Goal: Transaction & Acquisition: Download file/media

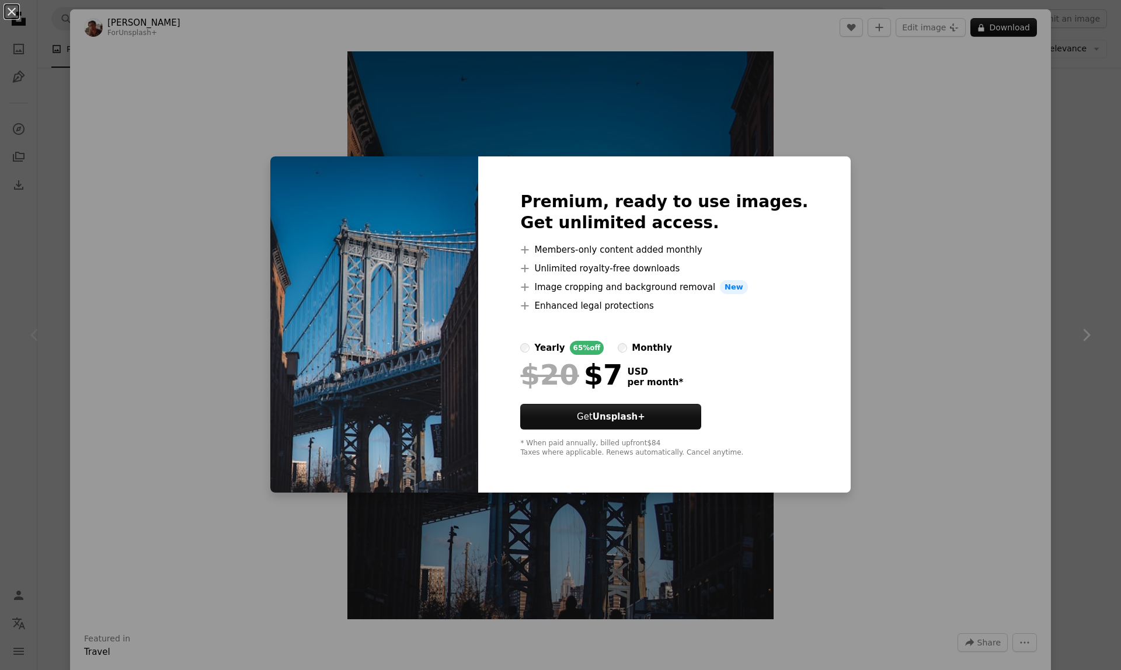
click at [907, 153] on div "An X shape Premium, ready to use images. Get unlimited access. A plus sign Memb…" at bounding box center [560, 335] width 1121 height 670
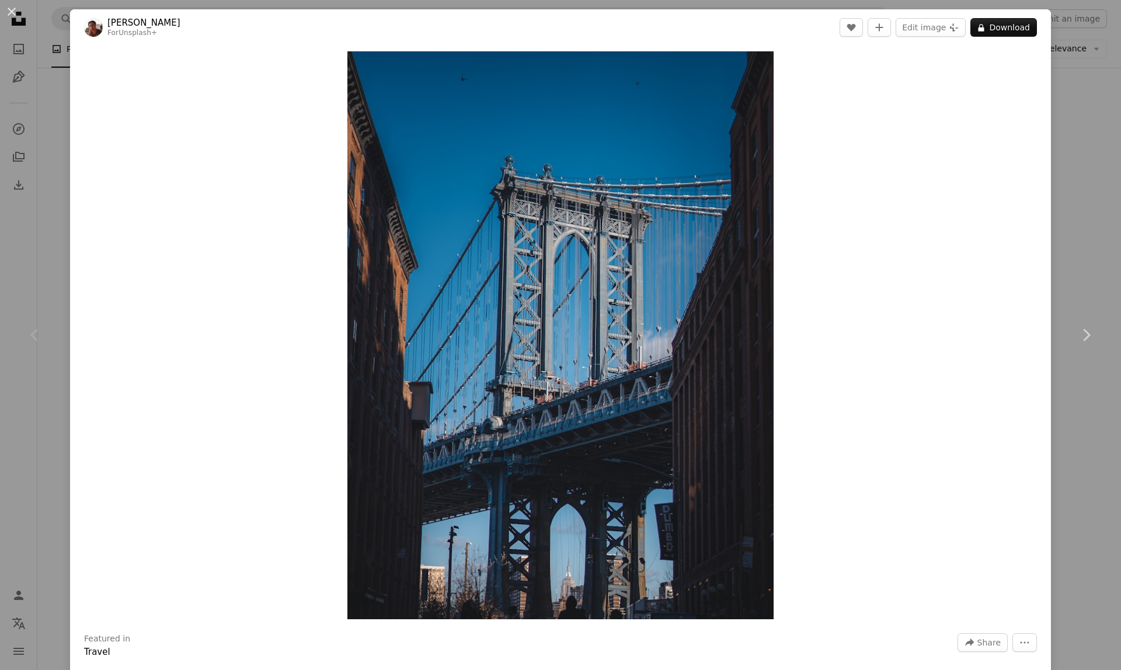
click at [1064, 80] on div "An X shape Chevron left Chevron right [PERSON_NAME] For Unsplash+ A heart A plu…" at bounding box center [560, 335] width 1121 height 670
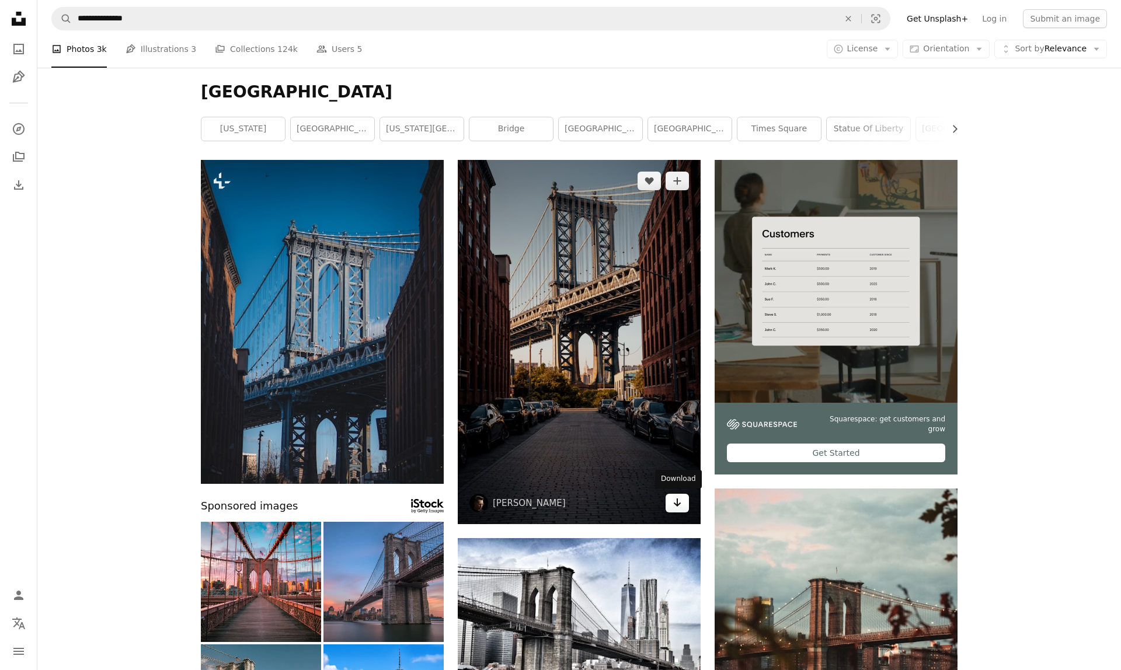
click at [674, 506] on icon "Arrow pointing down" at bounding box center [677, 503] width 9 height 14
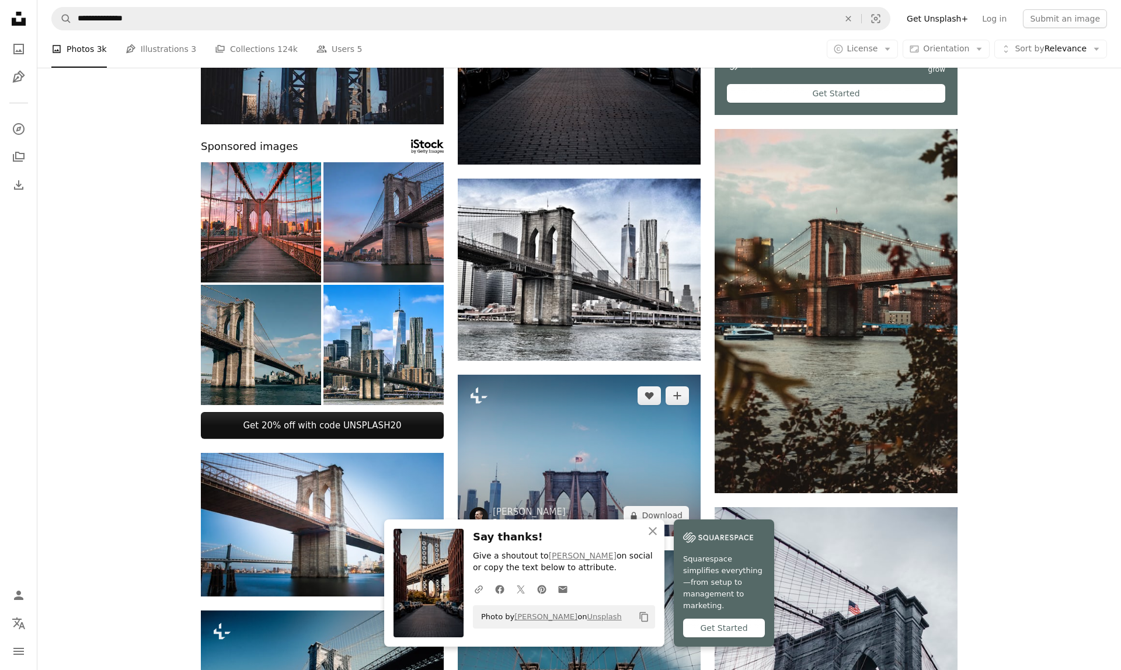
scroll to position [390, 0]
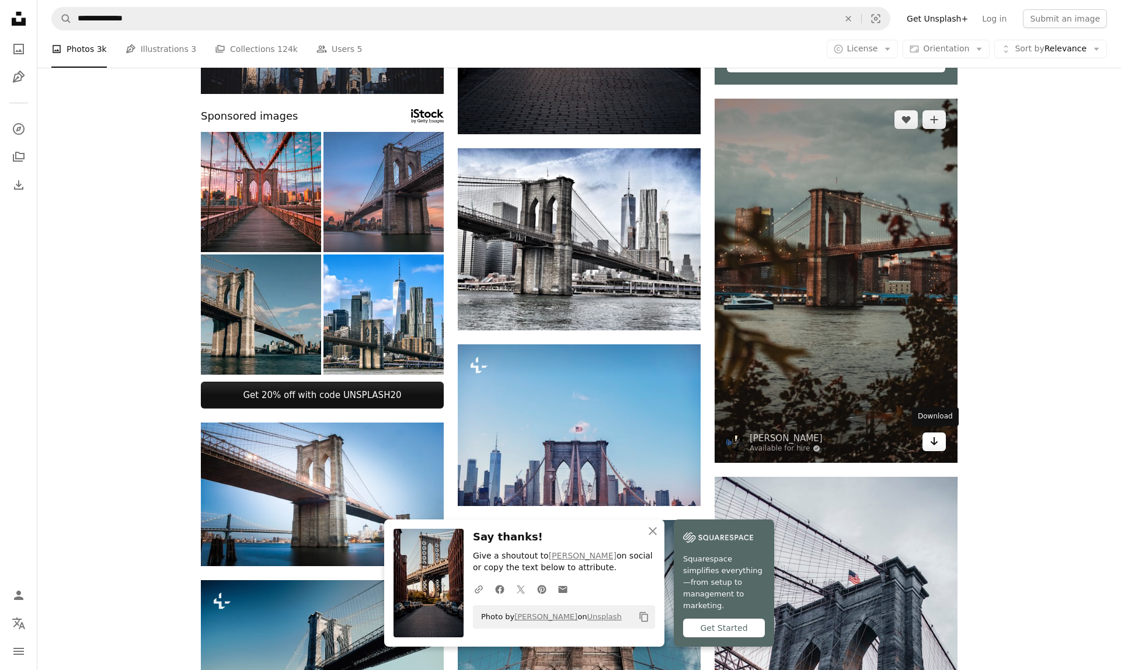
click at [931, 440] on icon "Download" at bounding box center [935, 441] width 8 height 8
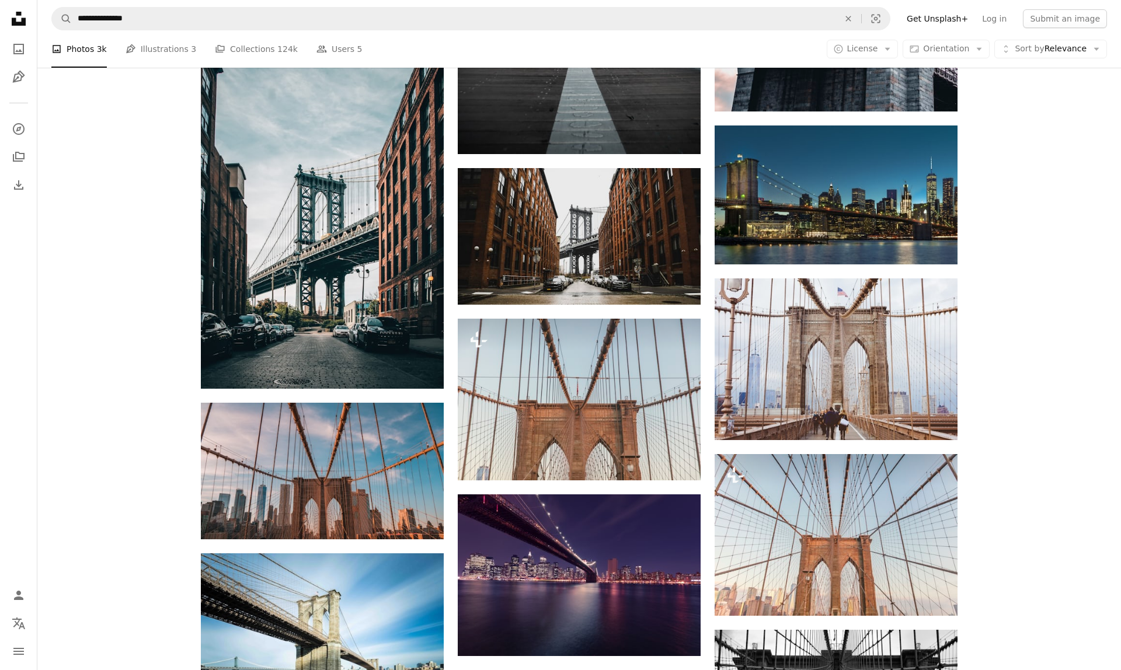
scroll to position [1152, 0]
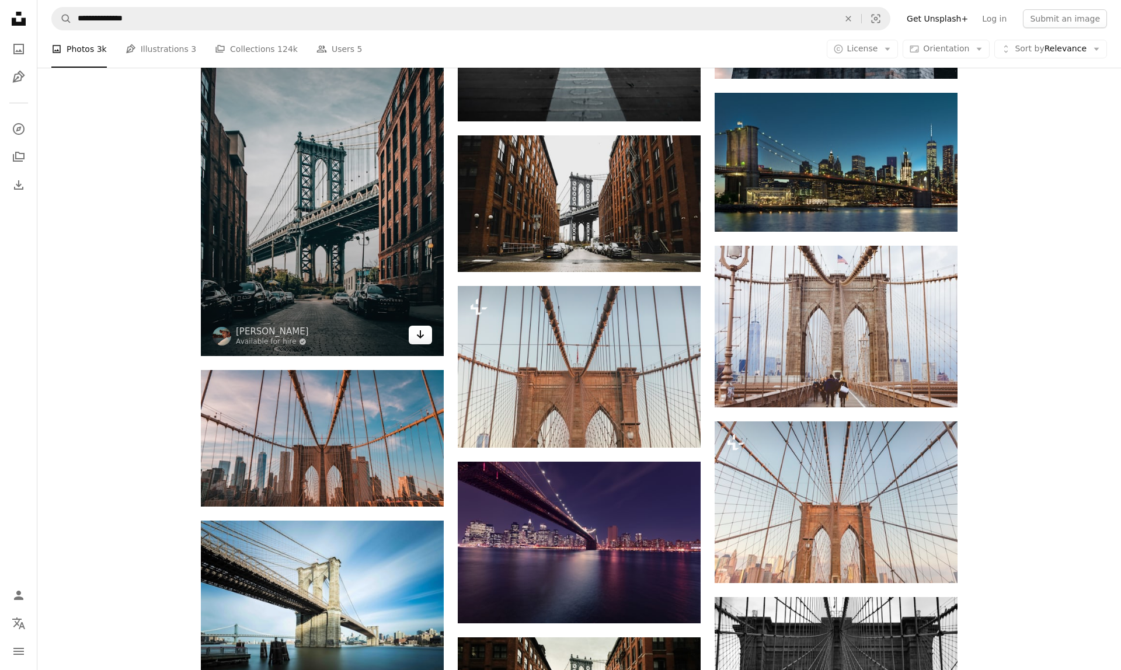
click at [420, 336] on icon "Download" at bounding box center [421, 334] width 8 height 8
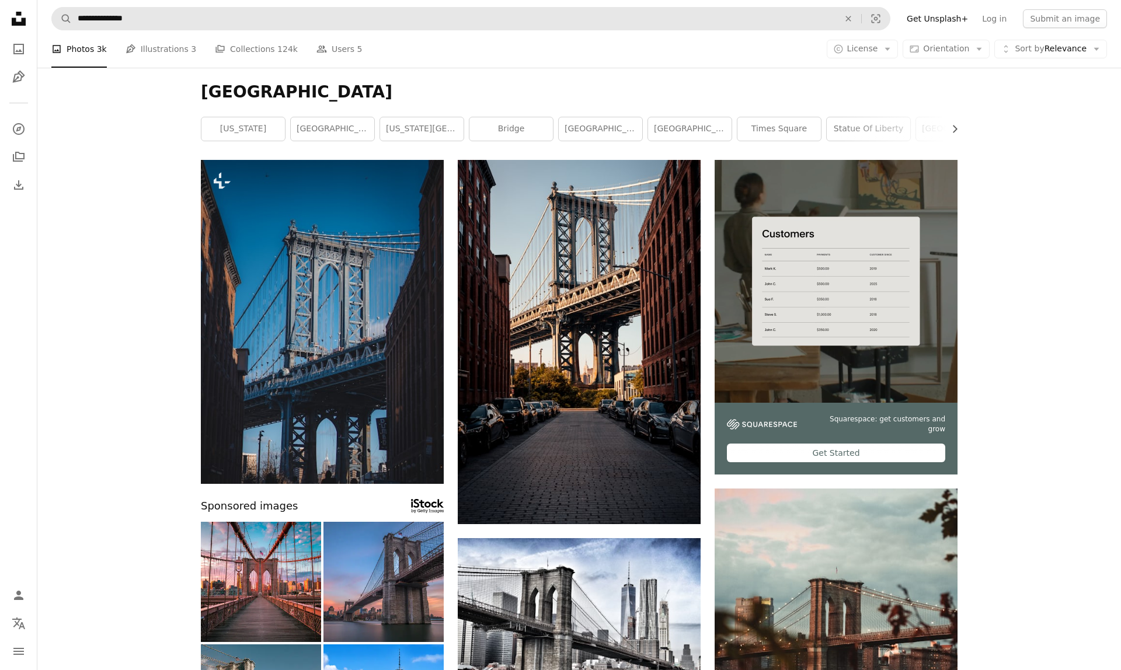
scroll to position [0, 0]
